Goal: Contribute content: Contribute content

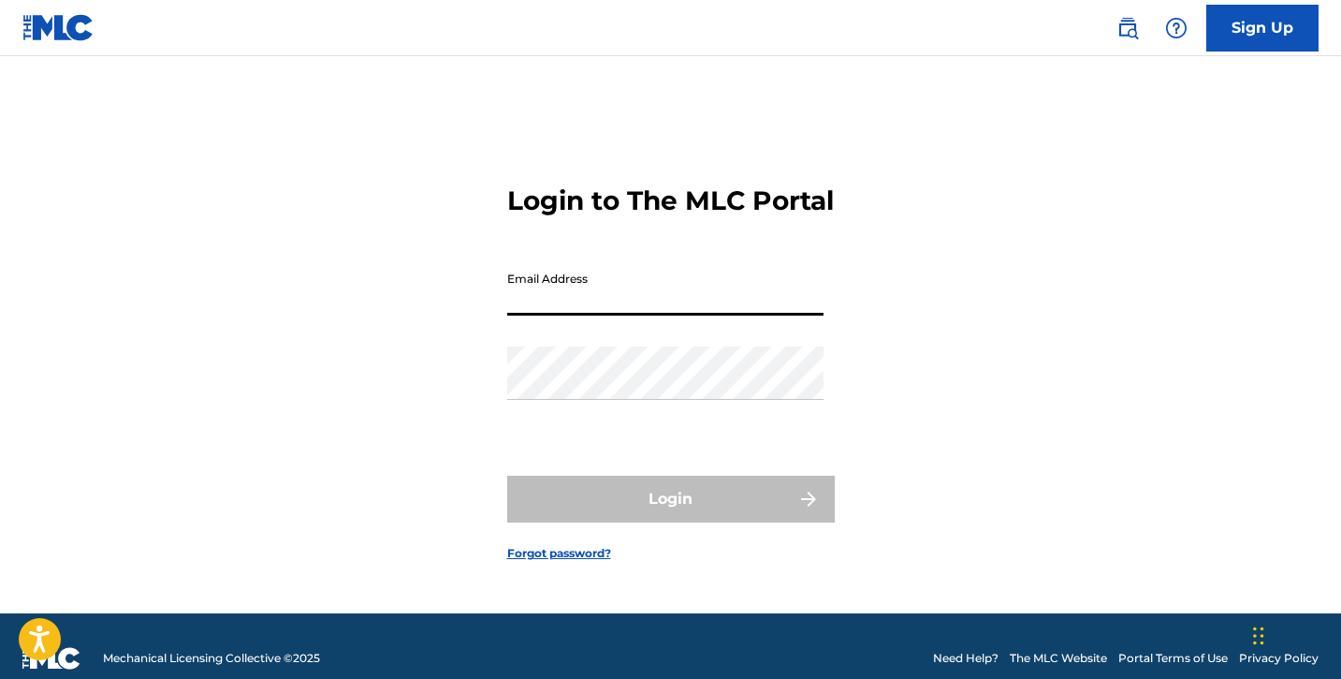
type input "[EMAIL_ADDRESS][DOMAIN_NAME]"
click at [670, 515] on button "Login" at bounding box center [671, 499] width 328 height 47
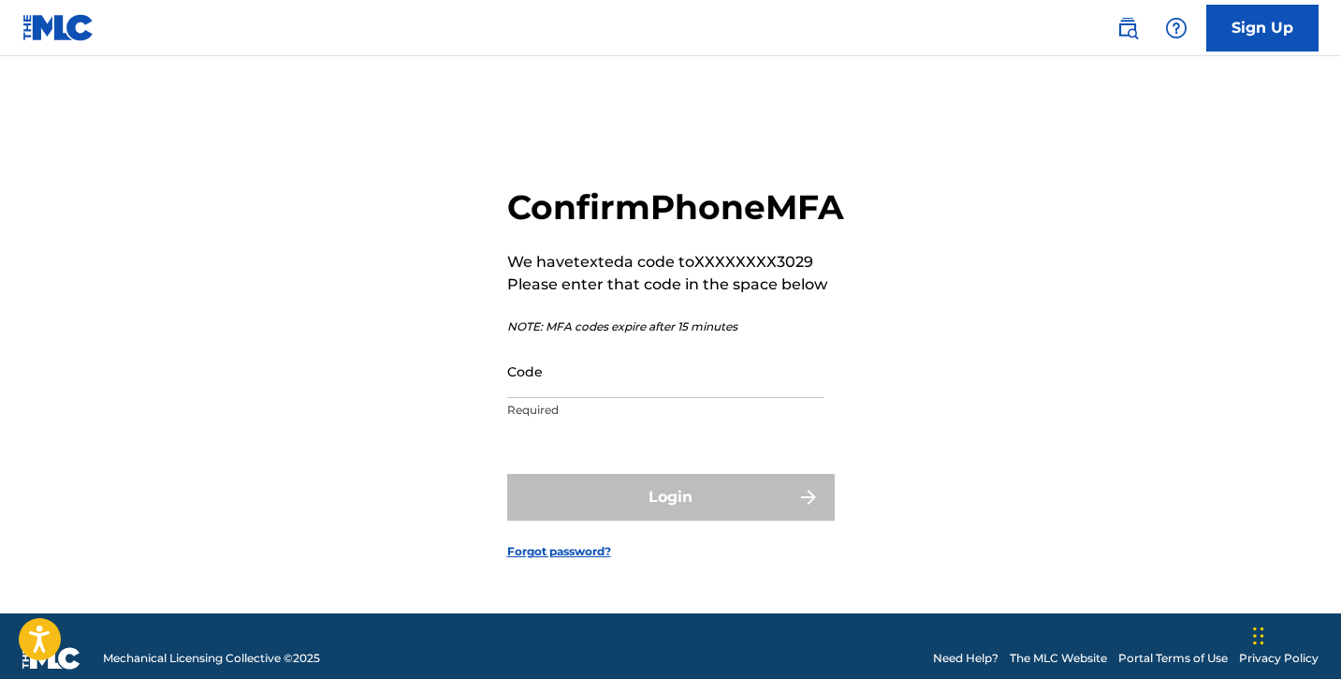
click at [680, 398] on input "Code" at bounding box center [665, 370] width 316 height 53
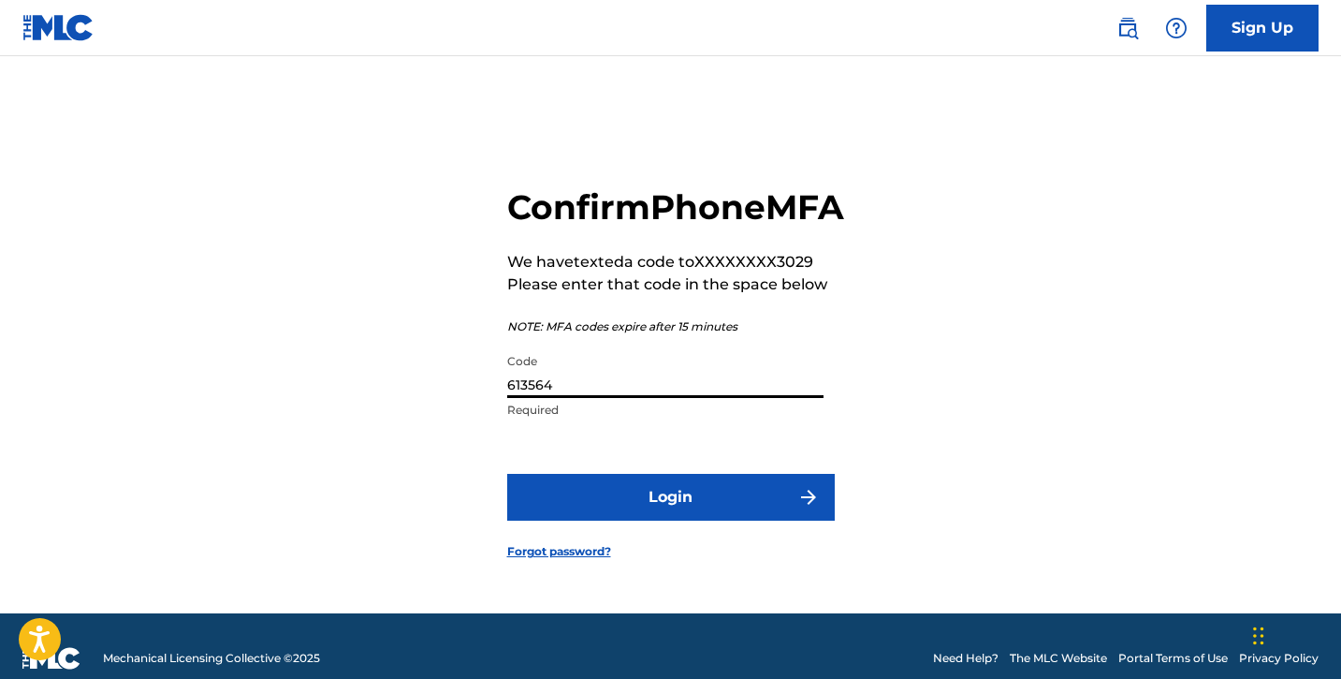
type input "613564"
click at [718, 520] on button "Login" at bounding box center [671, 497] width 328 height 47
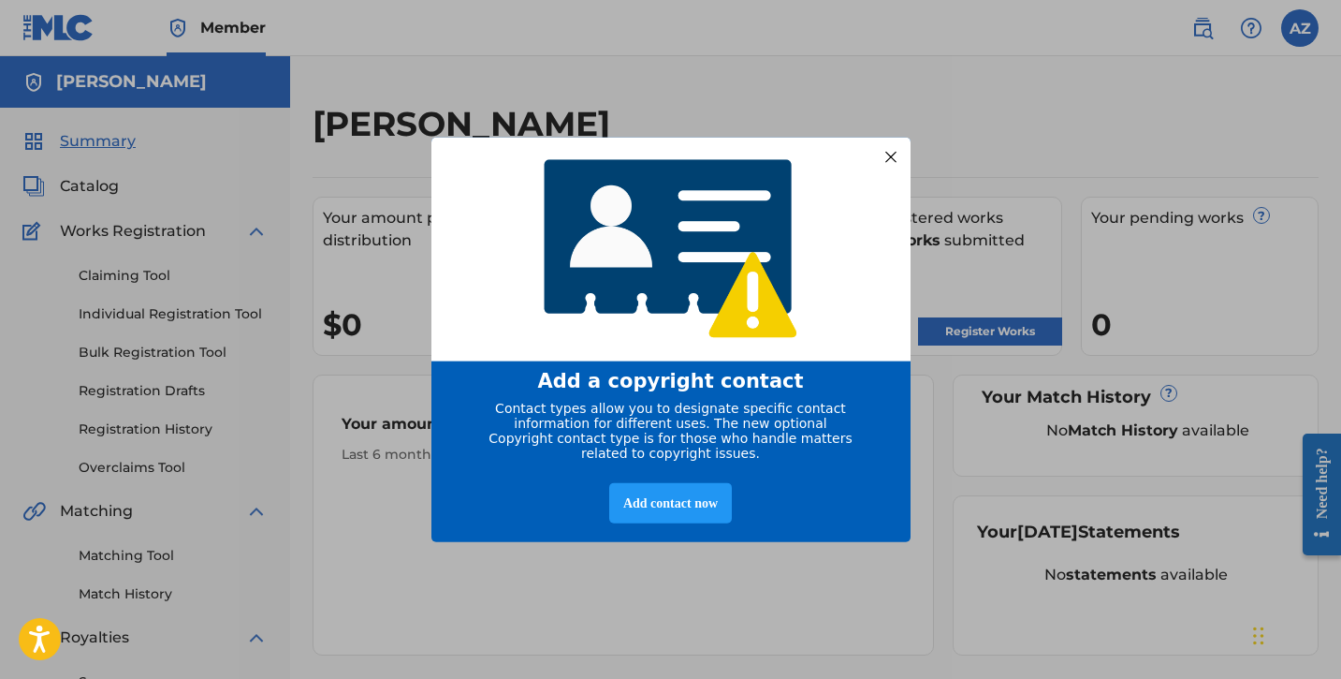
click at [886, 151] on div at bounding box center [890, 156] width 24 height 24
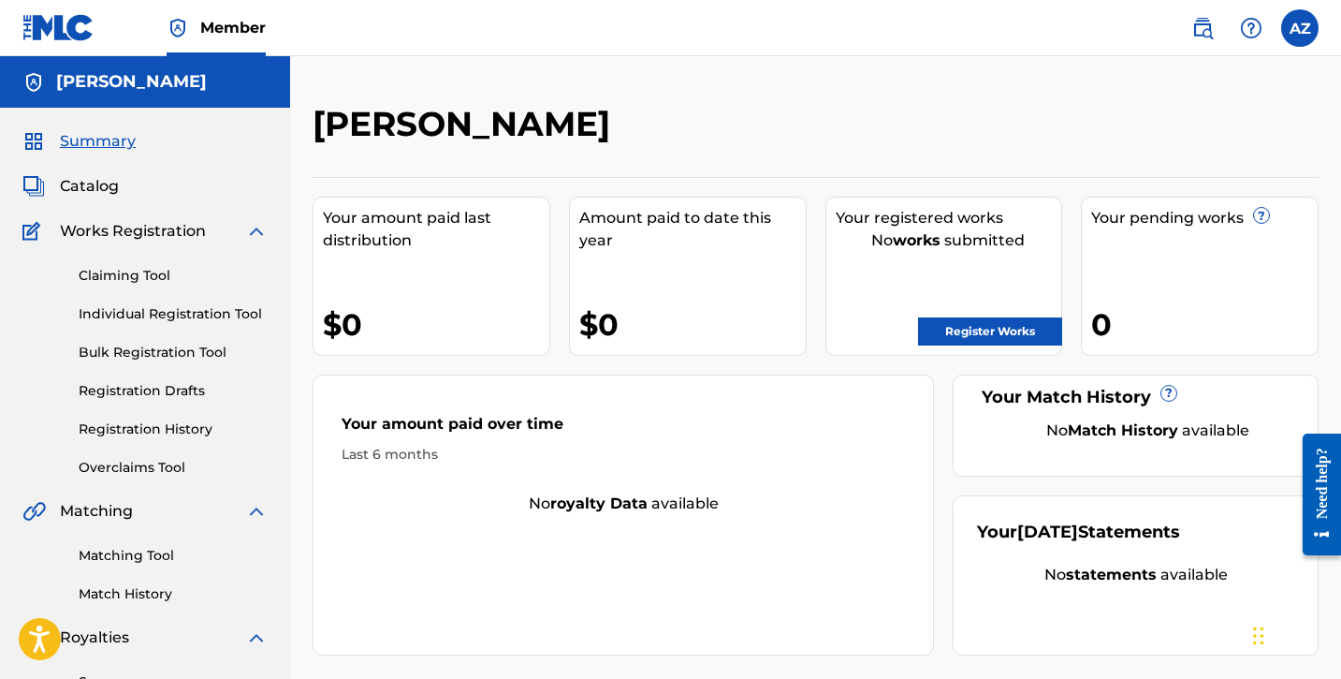
click at [1297, 26] on label at bounding box center [1300, 27] width 37 height 37
click at [1300, 28] on input "AZ [PERSON_NAME] [EMAIL_ADDRESS][DOMAIN_NAME] Notification Preferences Profile …" at bounding box center [1300, 28] width 0 height 0
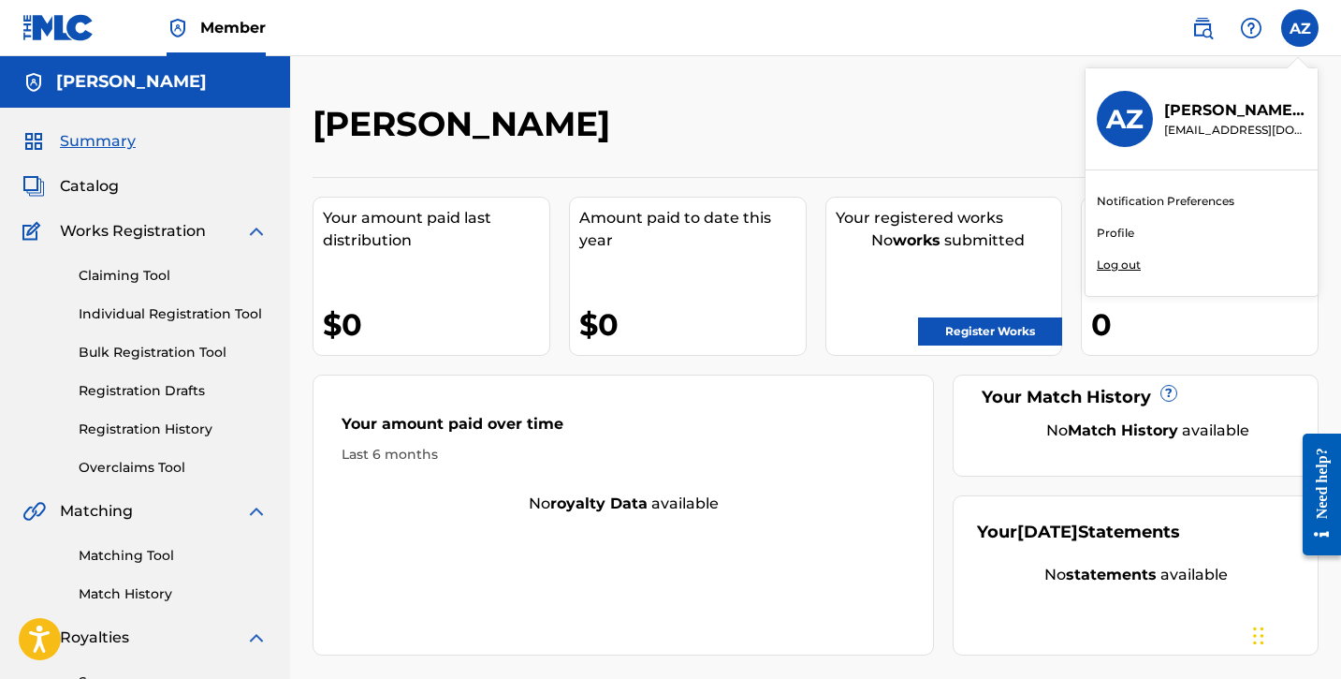
click at [1127, 229] on link "Profile" at bounding box center [1115, 233] width 37 height 17
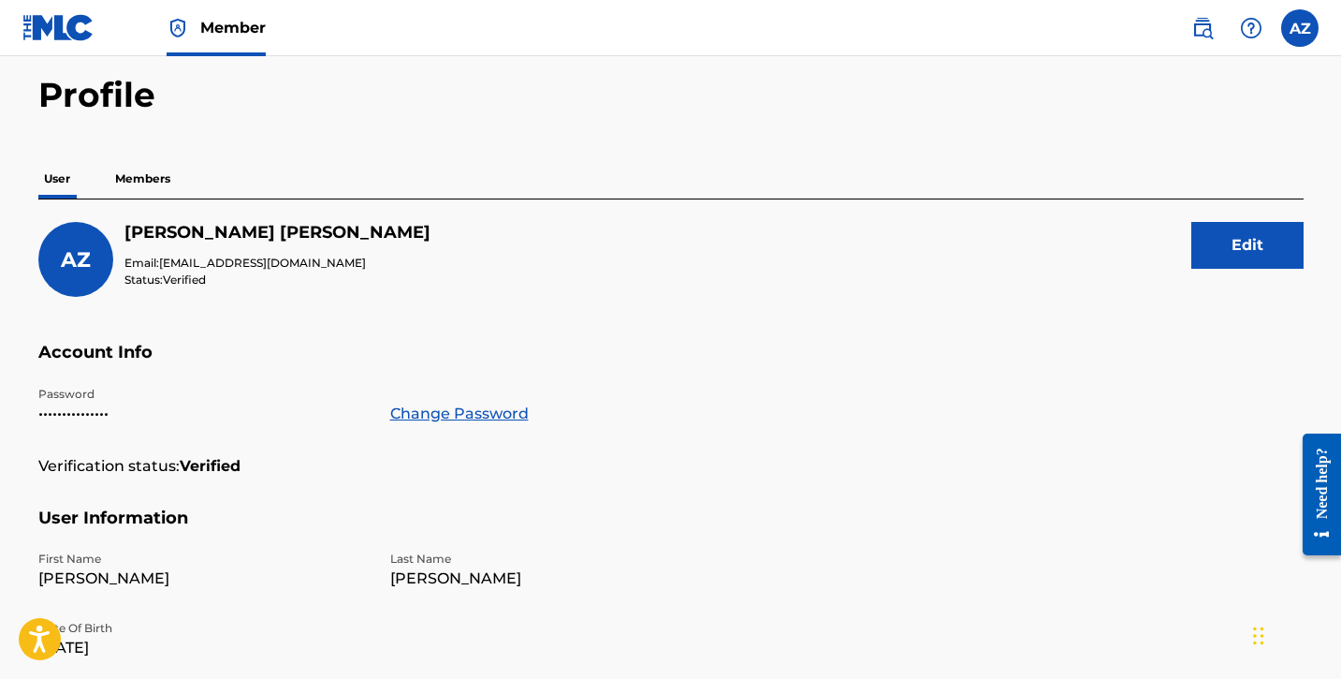
scroll to position [79, 0]
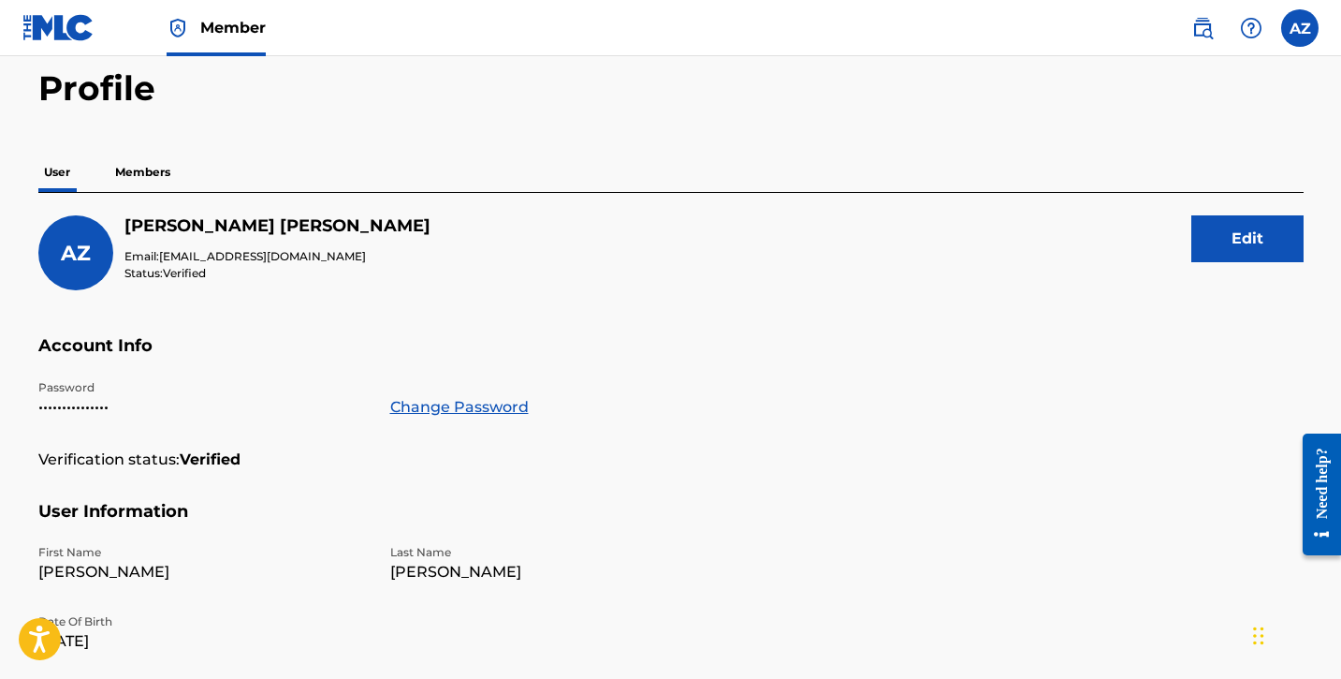
click at [168, 168] on p "Members" at bounding box center [143, 172] width 66 height 39
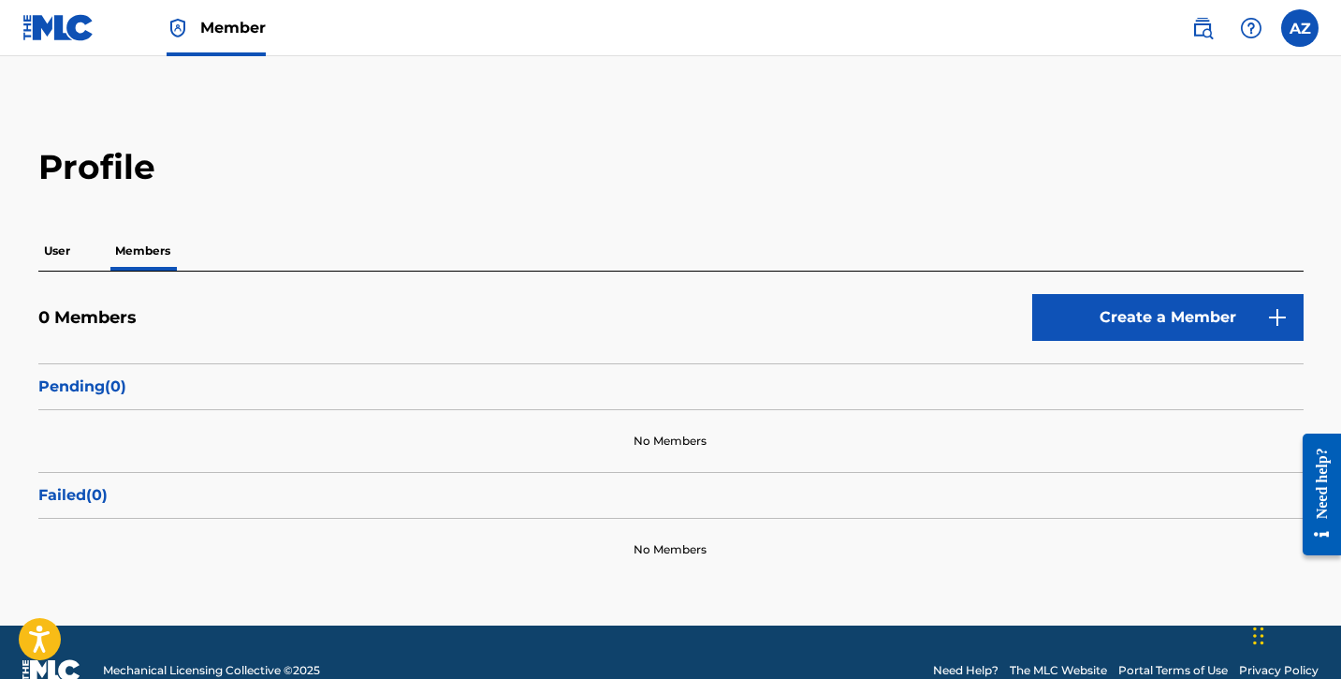
click at [57, 250] on p "User" at bounding box center [56, 250] width 37 height 39
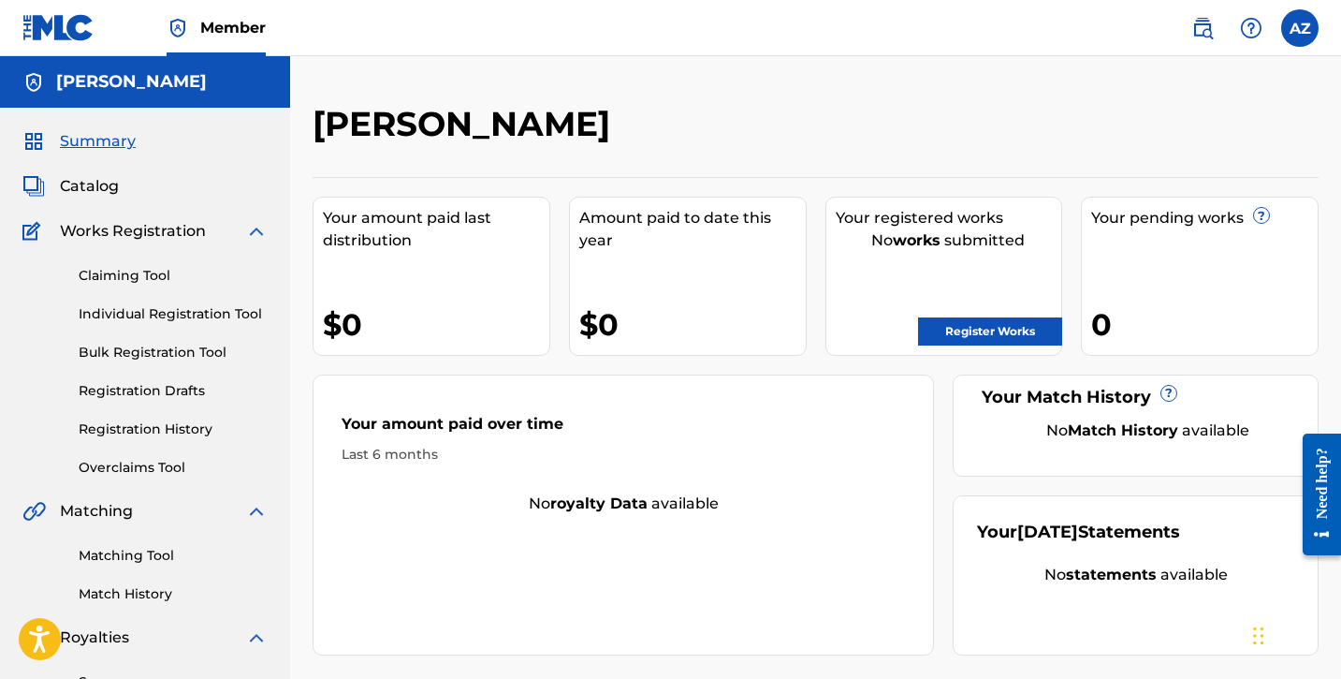
click at [998, 327] on link "Register Works" at bounding box center [990, 331] width 144 height 28
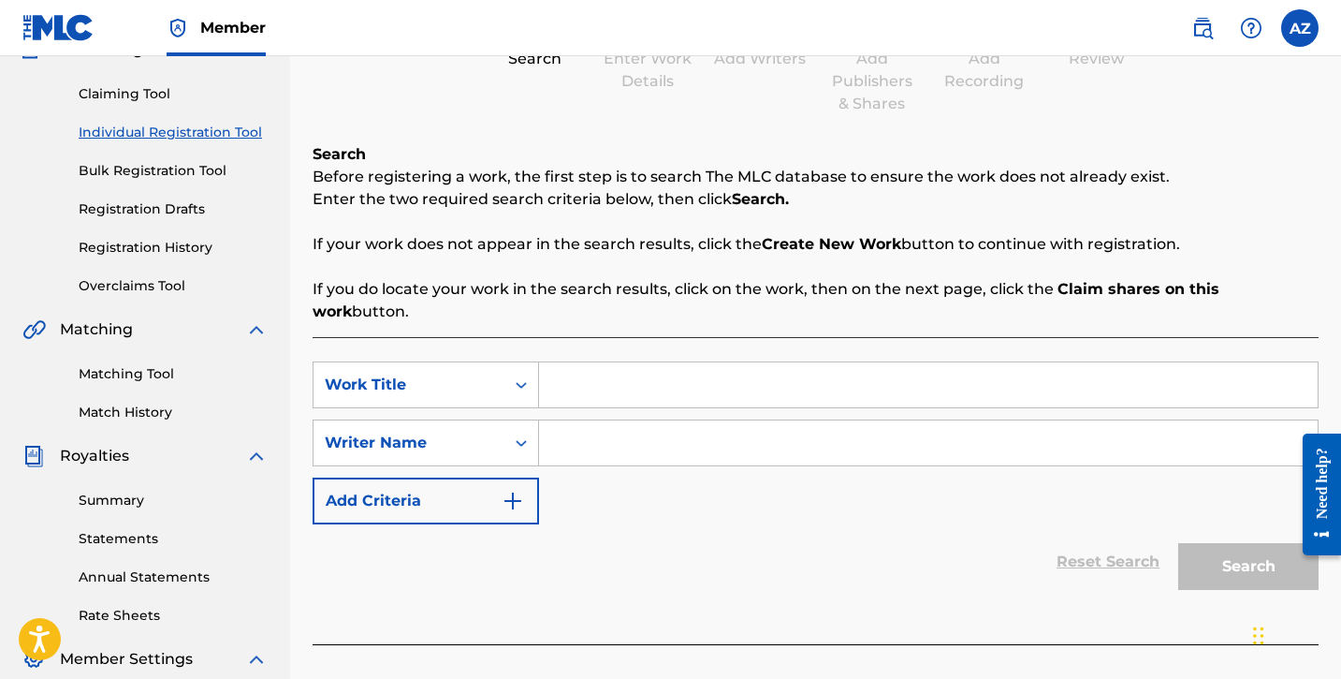
scroll to position [187, 0]
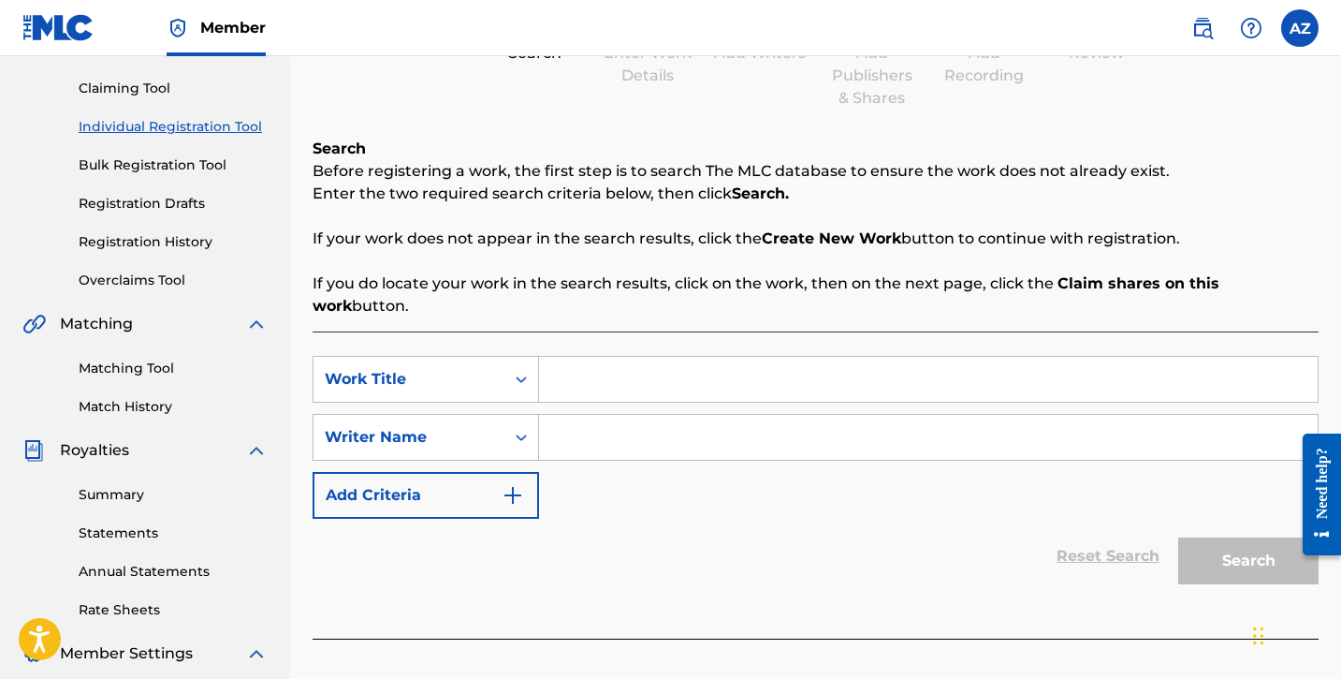
click at [694, 360] on input "Search Form" at bounding box center [928, 379] width 779 height 45
type input "What If"
click at [678, 415] on input "Search Form" at bounding box center [928, 437] width 779 height 45
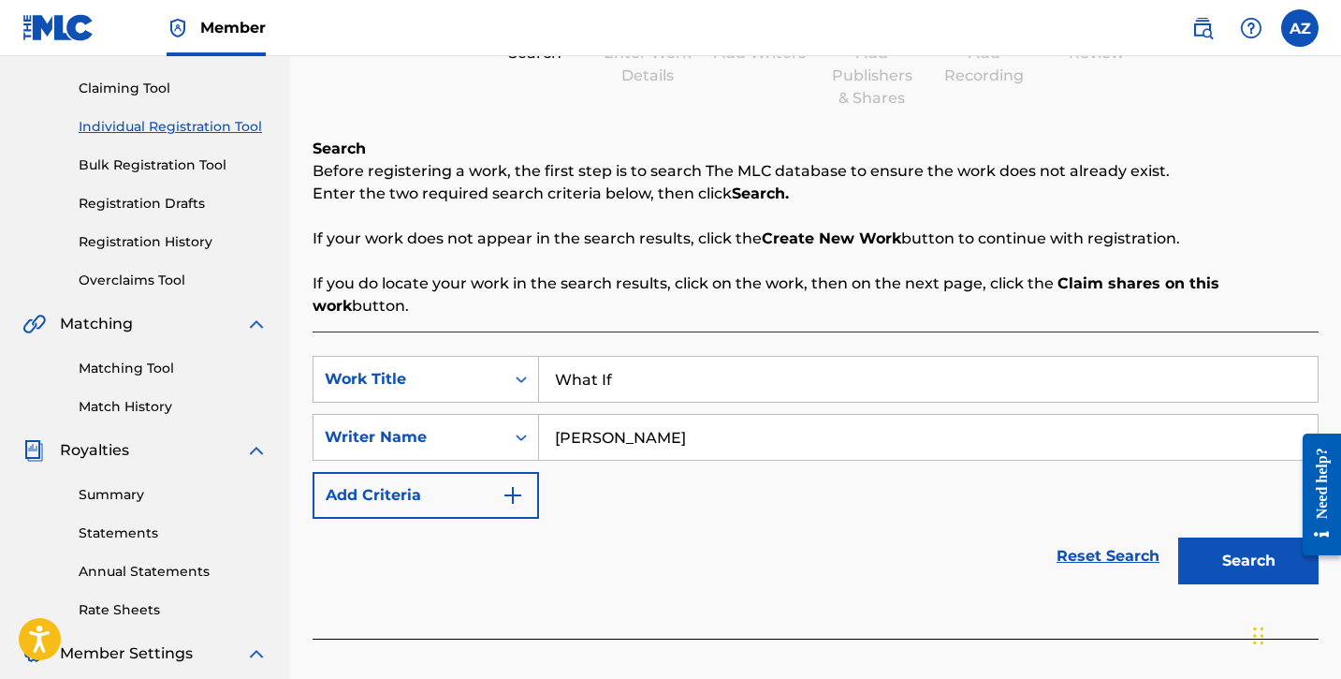
scroll to position [251, 0]
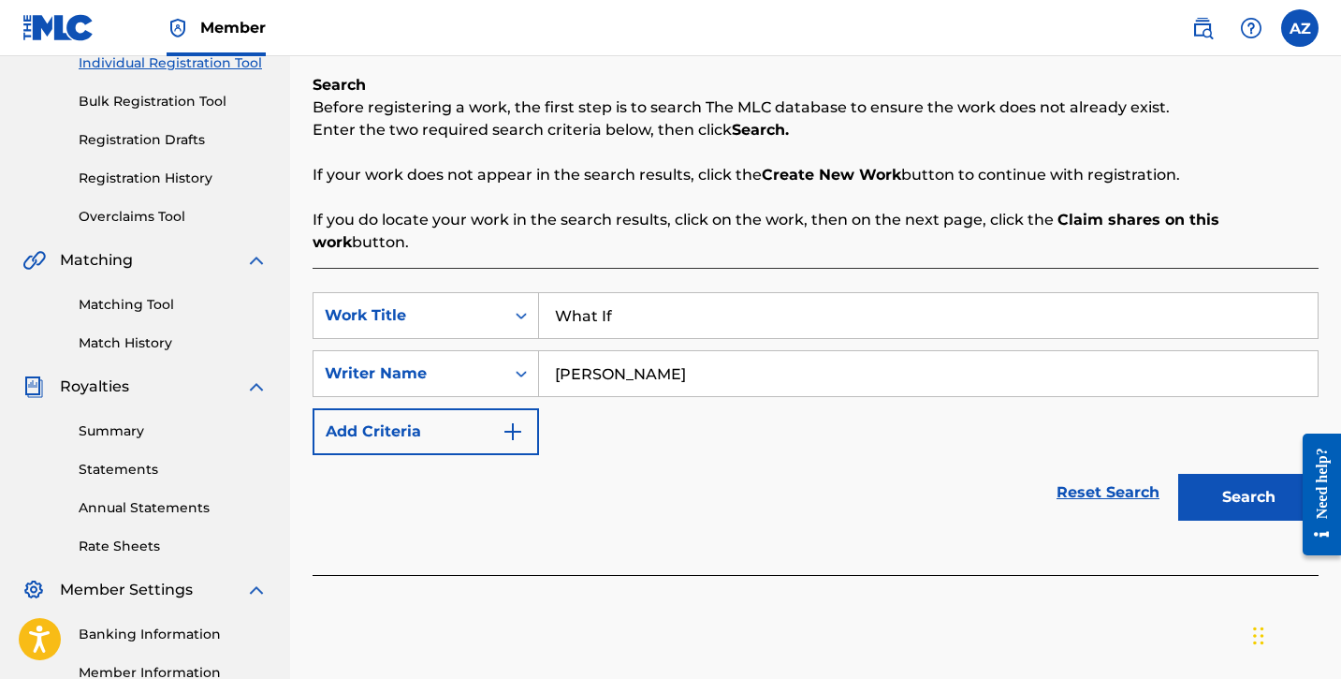
type input "[PERSON_NAME]"
click at [1244, 474] on button "Search" at bounding box center [1249, 497] width 140 height 47
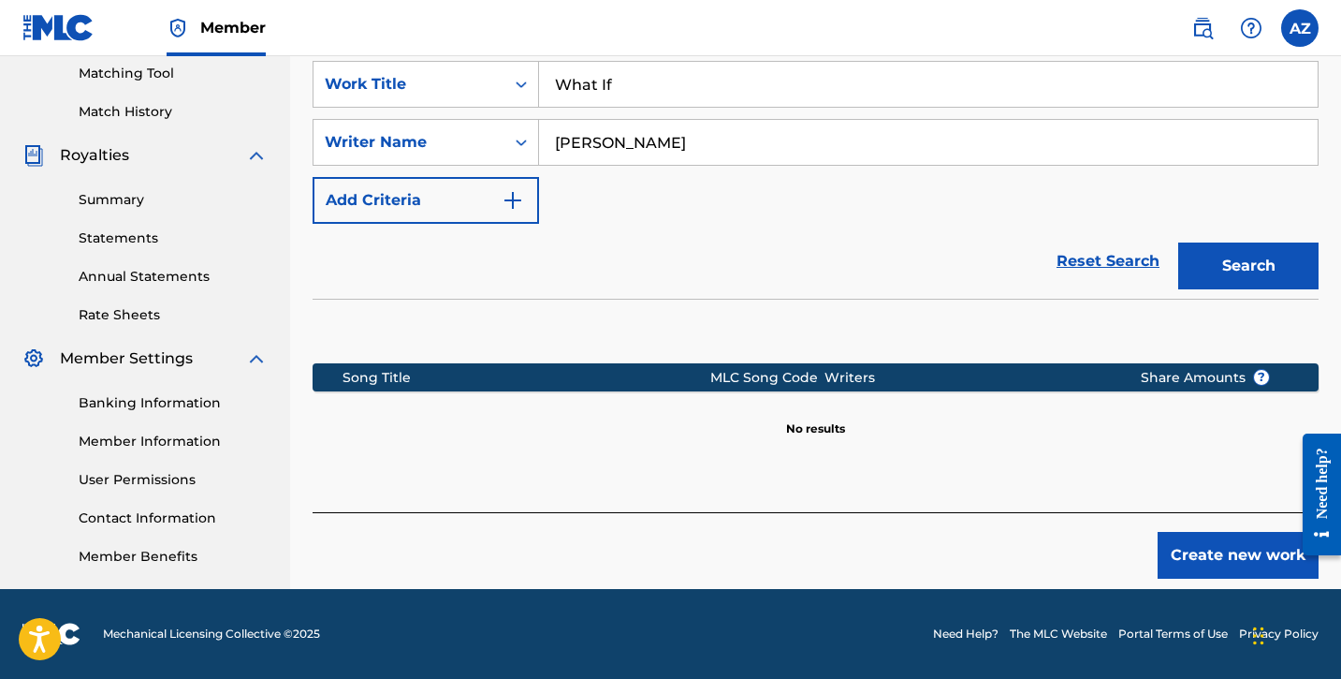
scroll to position [482, 0]
click at [1204, 536] on button "Create new work" at bounding box center [1238, 555] width 161 height 47
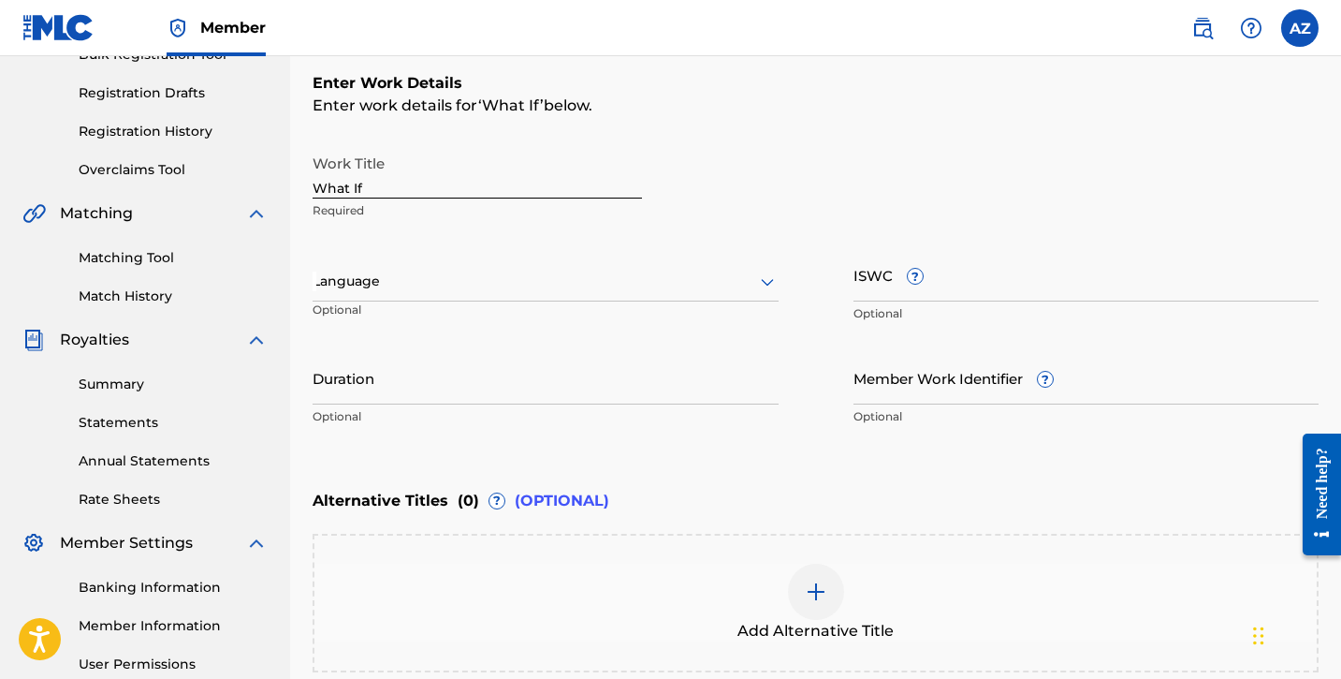
scroll to position [314, 0]
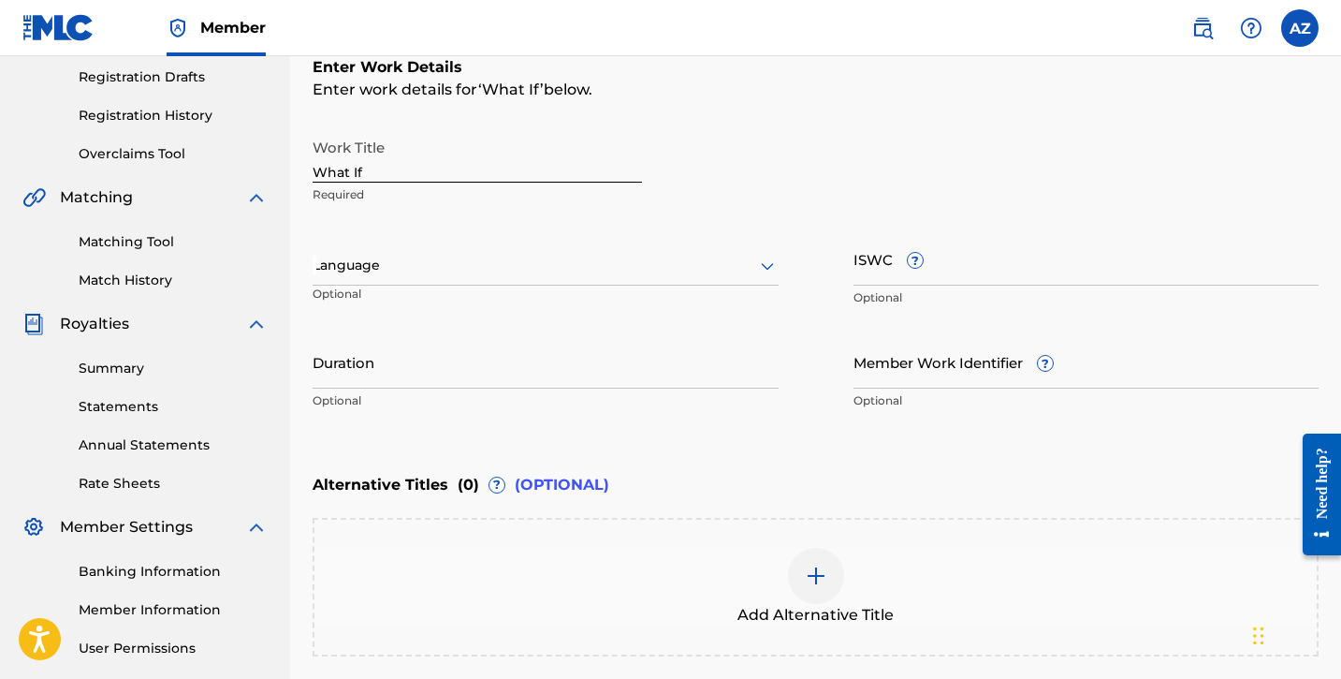
click at [890, 364] on input "Member Work Identifier ?" at bounding box center [1087, 361] width 466 height 53
click at [757, 428] on div "Enter Work Details Enter work details for ‘ What If ’ below. Work Title What If…" at bounding box center [816, 237] width 1006 height 453
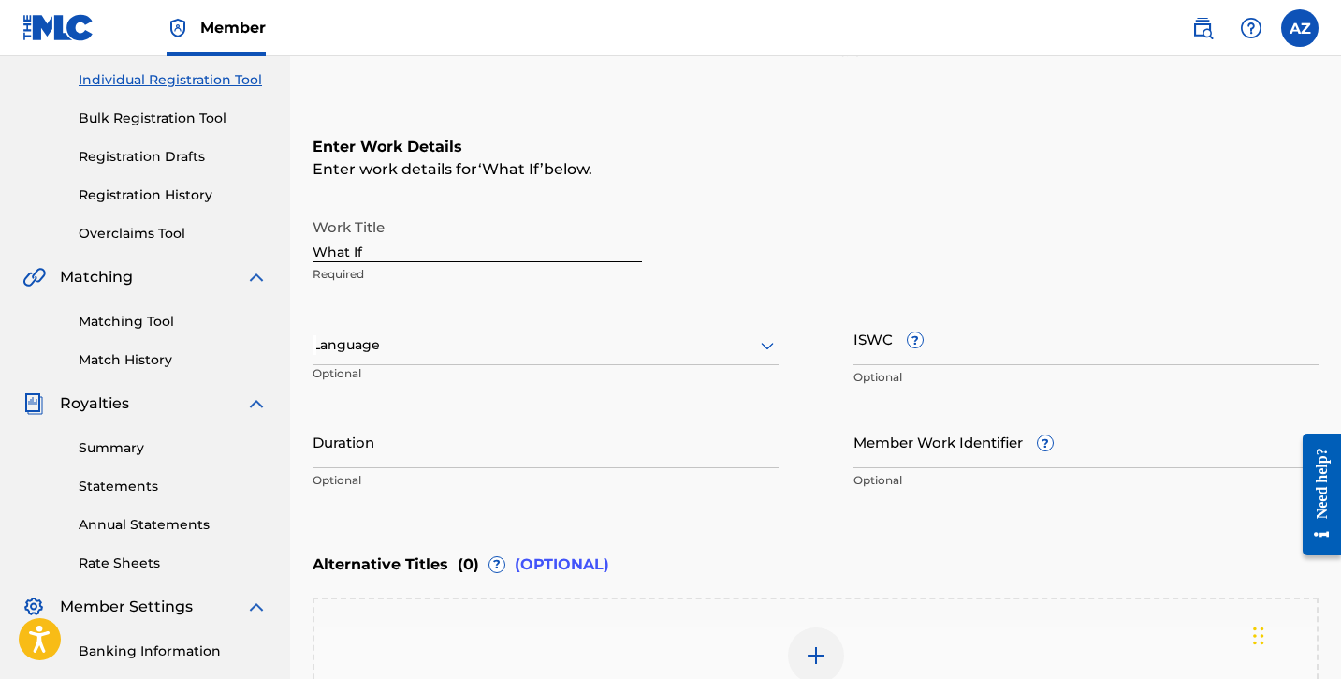
scroll to position [222, 0]
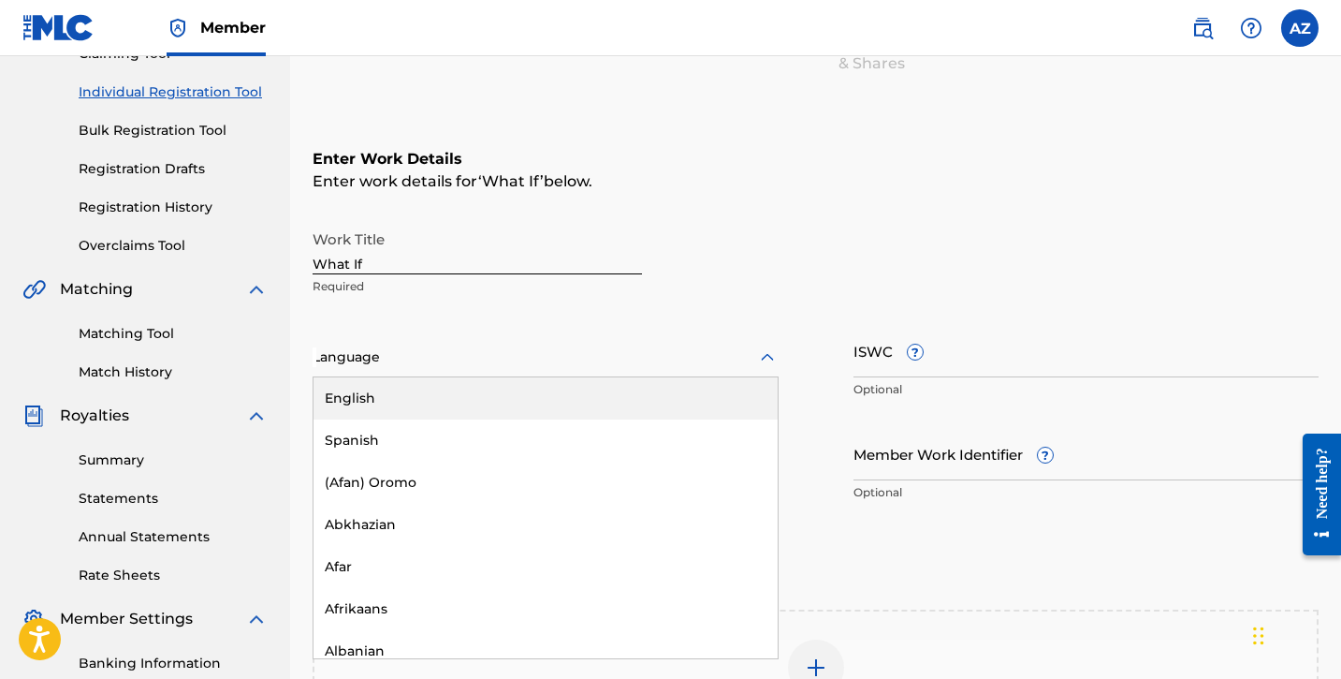
click at [598, 353] on div at bounding box center [546, 356] width 466 height 23
click at [584, 389] on div "English" at bounding box center [546, 398] width 464 height 42
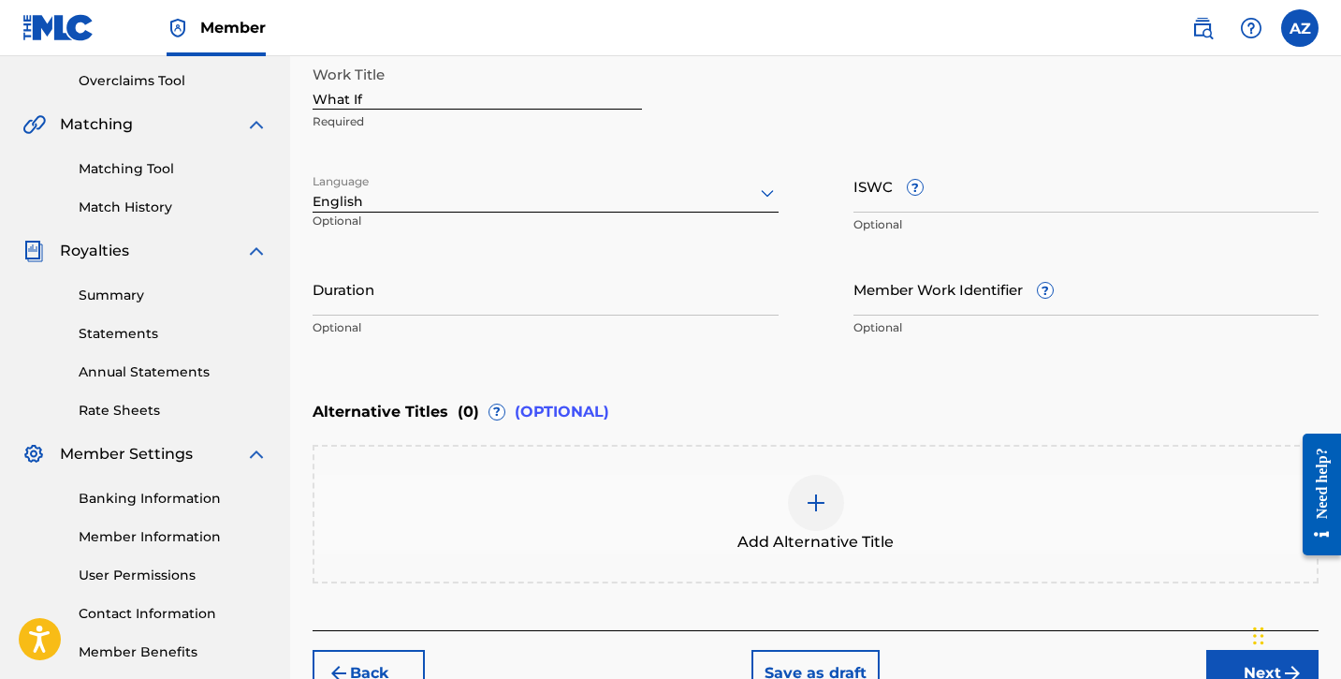
scroll to position [388, 0]
click at [489, 299] on input "Duration" at bounding box center [546, 287] width 466 height 53
click at [487, 353] on div "Enter Work Details Enter work details for ‘ What If ’ below. Work Title What If…" at bounding box center [816, 163] width 1006 height 453
